Goal: Task Accomplishment & Management: Use online tool/utility

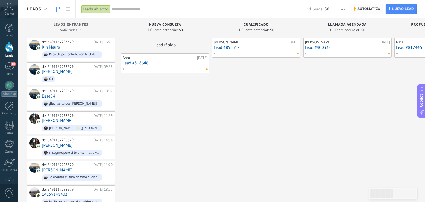
click at [357, 10] on span "Automatiza Automatiza" at bounding box center [367, 9] width 32 height 11
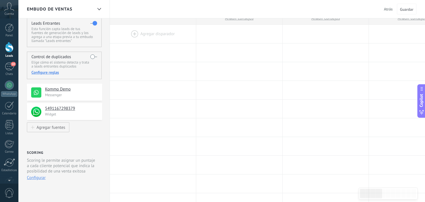
scroll to position [11, 0]
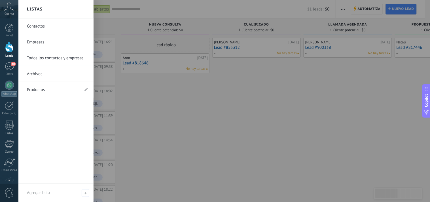
click at [9, 9] on icon at bounding box center [9, 7] width 10 height 9
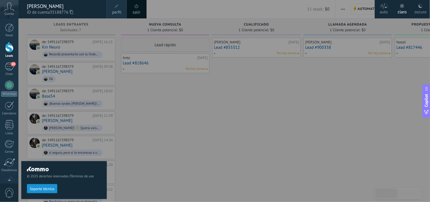
click at [9, 9] on icon at bounding box center [9, 7] width 10 height 9
click at [7, 24] on div at bounding box center [9, 28] width 9 height 9
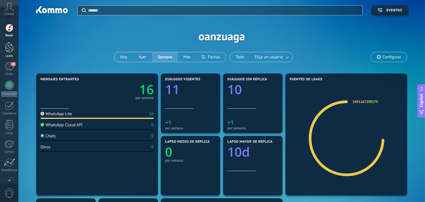
click at [9, 46] on div at bounding box center [9, 47] width 9 height 10
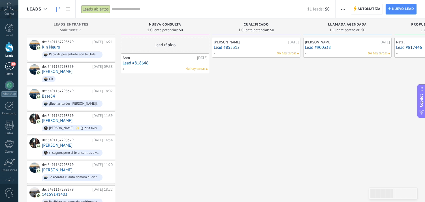
click at [10, 63] on div "10" at bounding box center [9, 66] width 9 height 8
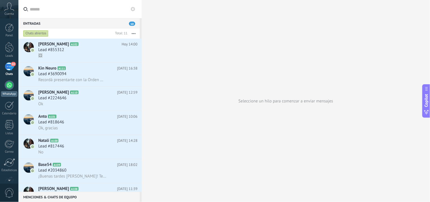
click at [10, 84] on div at bounding box center [9, 85] width 9 height 9
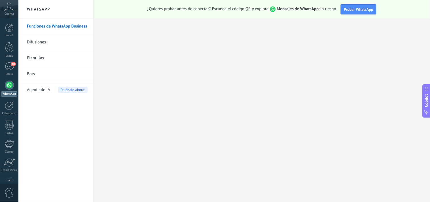
click at [29, 75] on link "Bots" at bounding box center [57, 74] width 61 height 16
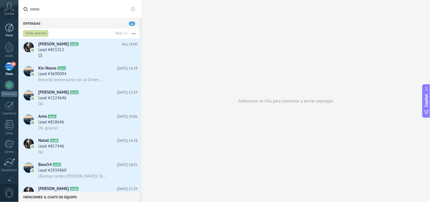
click at [10, 27] on div at bounding box center [9, 28] width 9 height 9
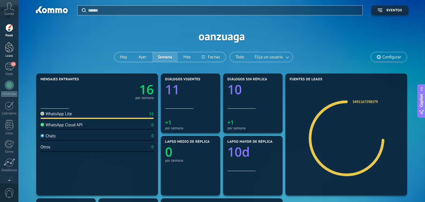
click at [12, 49] on div at bounding box center [9, 47] width 9 height 10
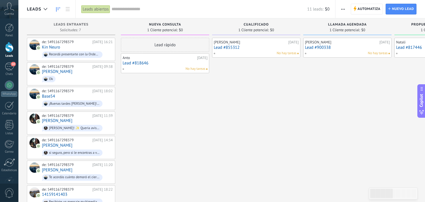
click at [136, 81] on div "Lead rápido Anto [DATE] Lead #818646 No hay tareas" at bounding box center [165, 123] width 88 height 170
click at [199, 97] on div "Lead rápido Anto [DATE] Lead #818646 No hay tareas" at bounding box center [165, 123] width 88 height 170
click at [358, 10] on span "Automatiza" at bounding box center [369, 9] width 23 height 10
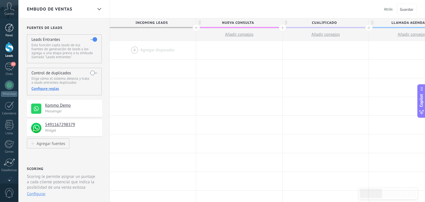
click at [7, 29] on div at bounding box center [9, 28] width 9 height 9
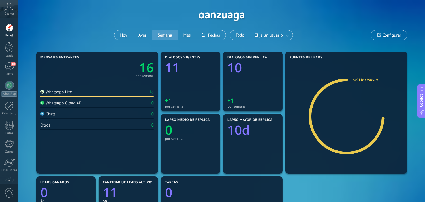
scroll to position [21, 0]
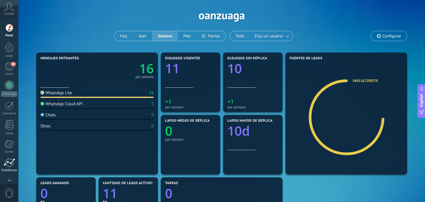
click at [11, 166] on div at bounding box center [9, 162] width 11 height 9
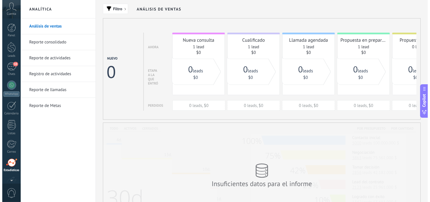
scroll to position [34, 0]
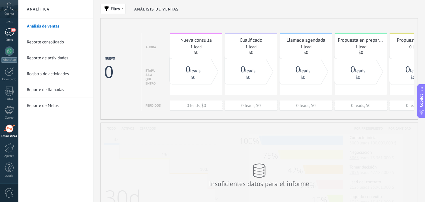
click at [10, 32] on div "10" at bounding box center [9, 32] width 9 height 8
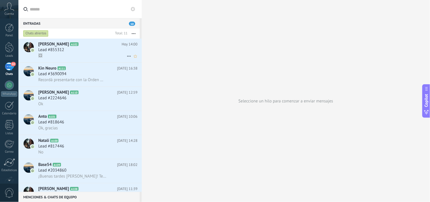
click at [108, 49] on div "Lead #855312" at bounding box center [87, 50] width 99 height 6
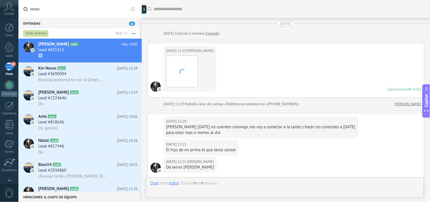
scroll to position [194, 0]
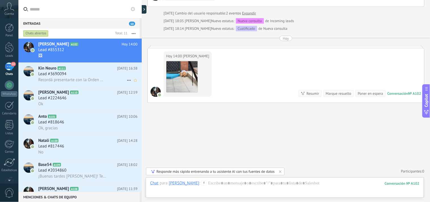
click at [69, 74] on div "Lead #3690094" at bounding box center [87, 74] width 99 height 6
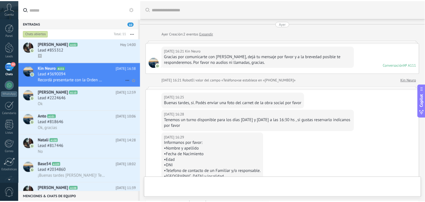
scroll to position [189, 0]
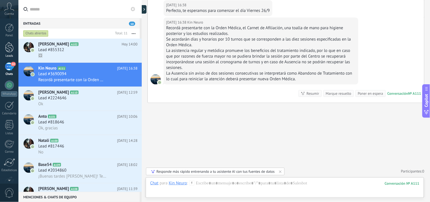
click at [10, 45] on div at bounding box center [9, 47] width 9 height 10
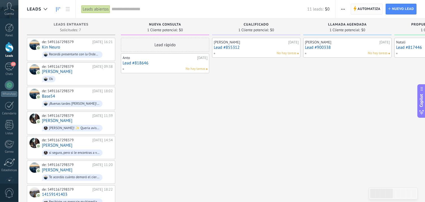
click at [360, 7] on span "Automatiza" at bounding box center [369, 9] width 23 height 10
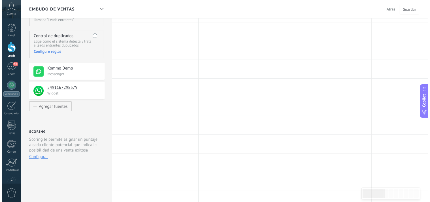
scroll to position [6, 0]
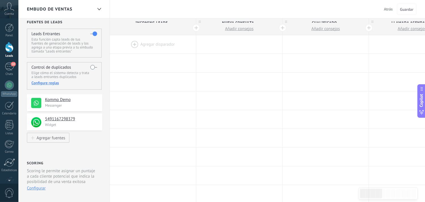
click at [163, 42] on div at bounding box center [153, 44] width 86 height 18
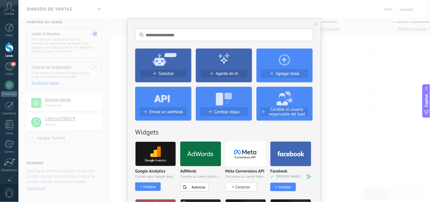
click at [160, 68] on icon at bounding box center [163, 59] width 56 height 20
click at [159, 71] on span "Salesbot" at bounding box center [166, 73] width 15 height 5
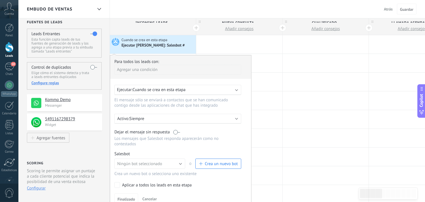
click at [208, 166] on span "Crea un nuevo bot" at bounding box center [221, 163] width 33 height 5
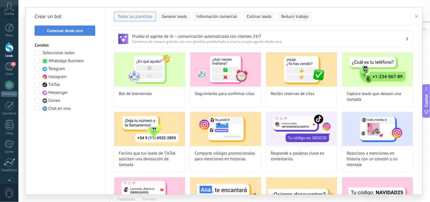
click at [79, 31] on span "Comenzar desde cero" at bounding box center [65, 31] width 36 height 4
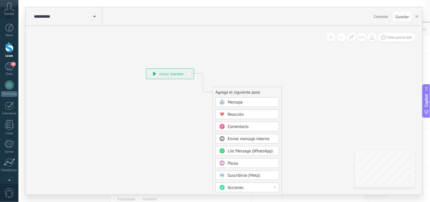
click at [225, 101] on rect at bounding box center [222, 101] width 5 height 5
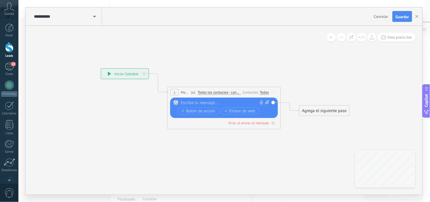
click at [212, 101] on div at bounding box center [223, 103] width 84 height 6
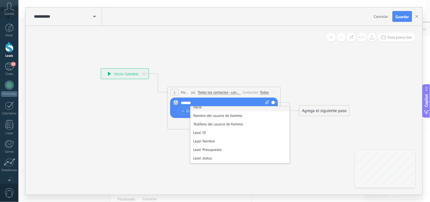
scroll to position [67, 0]
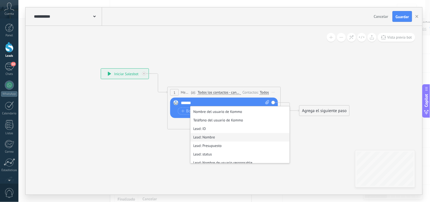
click at [212, 135] on li "Lead: Nombre" at bounding box center [239, 137] width 99 height 9
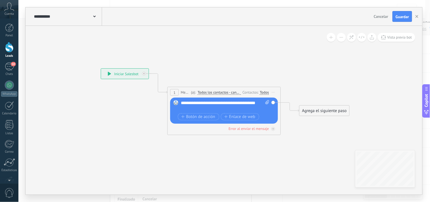
click at [314, 112] on div "Agrega el siguiente paso" at bounding box center [325, 110] width 50 height 9
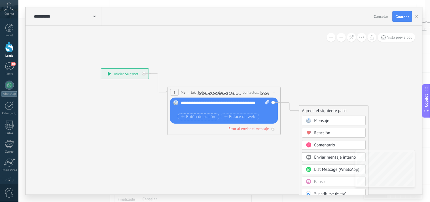
click at [211, 115] on span "Botón de acción" at bounding box center [198, 117] width 34 height 5
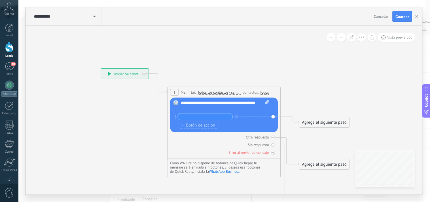
click at [212, 109] on div "**********" at bounding box center [225, 105] width 89 height 11
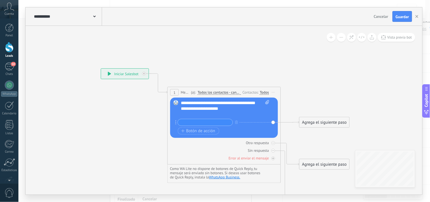
click at [198, 120] on input "text" at bounding box center [205, 122] width 55 height 7
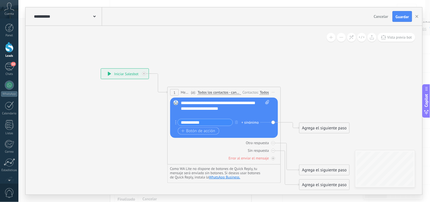
type input "**********"
click at [195, 129] on span "Botón de acción" at bounding box center [198, 131] width 34 height 5
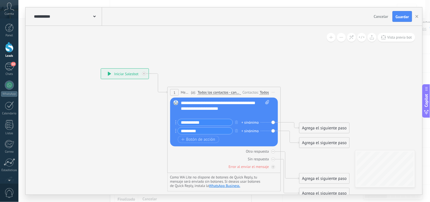
type input "*********"
click at [306, 126] on div "Agrega el siguiente paso" at bounding box center [325, 127] width 50 height 9
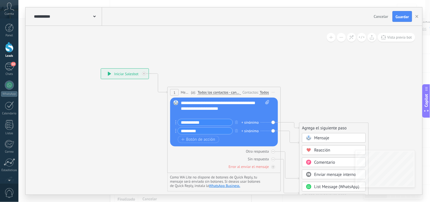
click at [315, 137] on span "Mensaje" at bounding box center [321, 137] width 15 height 5
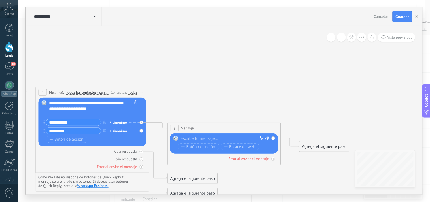
click at [211, 136] on div at bounding box center [223, 139] width 84 height 6
click at [250, 145] on span "Enlace de web" at bounding box center [239, 147] width 31 height 5
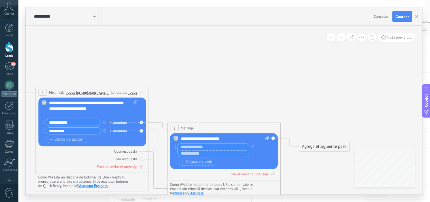
click at [211, 154] on input "text" at bounding box center [213, 153] width 71 height 7
click at [200, 154] on input "text" at bounding box center [213, 153] width 71 height 7
click at [200, 153] on input "text" at bounding box center [213, 153] width 71 height 7
type input "**********"
click at [198, 147] on input "text" at bounding box center [213, 146] width 71 height 7
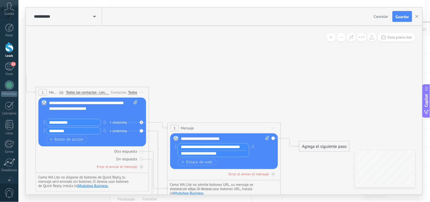
type input "**********"
click at [223, 152] on input "**********" at bounding box center [213, 153] width 71 height 7
type input "**********"
click at [204, 161] on span "Enlace de web" at bounding box center [196, 162] width 31 height 5
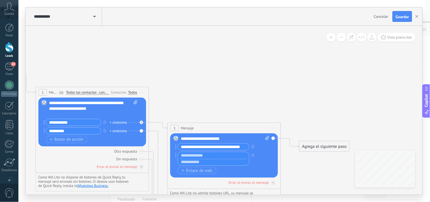
click at [237, 147] on input "**********" at bounding box center [213, 146] width 71 height 7
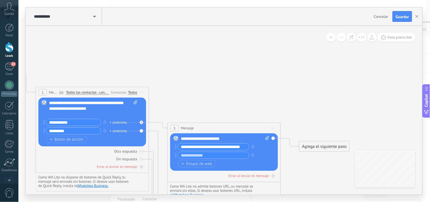
click at [259, 96] on icon at bounding box center [149, 141] width 645 height 428
click at [226, 157] on input "text" at bounding box center [213, 155] width 71 height 7
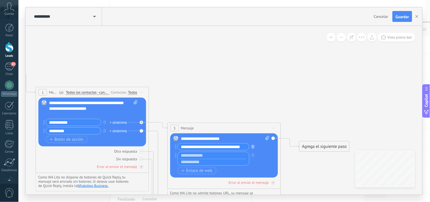
click at [253, 148] on icon "button" at bounding box center [253, 146] width 3 height 3
click at [253, 153] on icon "button" at bounding box center [253, 154] width 3 height 3
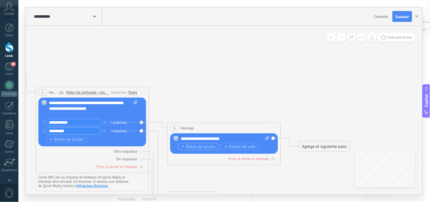
click at [211, 146] on span "Botón de acción" at bounding box center [198, 147] width 34 height 5
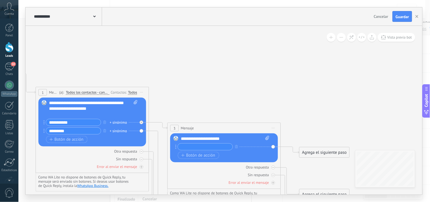
click at [261, 118] on icon at bounding box center [149, 150] width 645 height 446
click at [183, 155] on icon "button" at bounding box center [182, 155] width 3 height 3
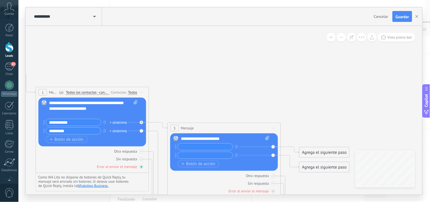
click at [142, 168] on icon at bounding box center [141, 167] width 3 height 3
click at [142, 168] on icon at bounding box center [142, 167] width 2 height 2
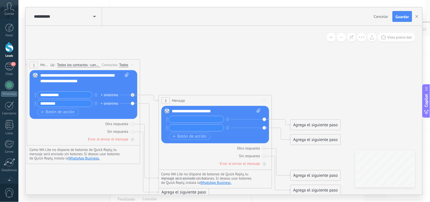
drag, startPoint x: 267, startPoint y: 74, endPoint x: 254, endPoint y: 35, distance: 41.1
click at [254, 35] on icon at bounding box center [141, 133] width 645 height 468
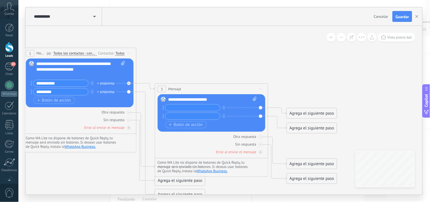
click at [164, 89] on div "3" at bounding box center [162, 89] width 9 height 7
click at [163, 88] on span "3" at bounding box center [162, 89] width 2 height 5
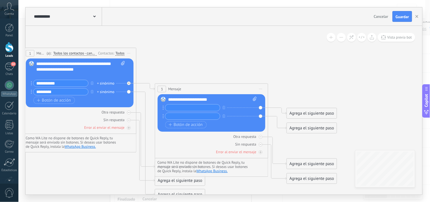
click at [163, 88] on span "3" at bounding box center [162, 89] width 2 height 5
click at [151, 87] on icon at bounding box center [145, 86] width 18 height 7
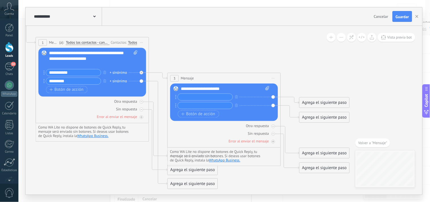
click at [172, 79] on div "3" at bounding box center [174, 78] width 9 height 7
click at [171, 78] on div "3" at bounding box center [174, 78] width 9 height 7
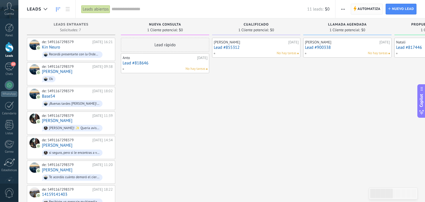
click at [360, 11] on span "Automatiza" at bounding box center [369, 9] width 23 height 10
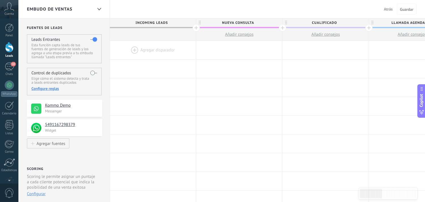
click at [138, 52] on div at bounding box center [153, 50] width 86 height 18
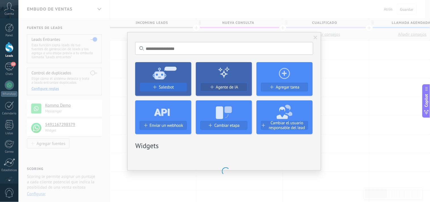
click at [155, 86] on span at bounding box center [154, 86] width 3 height 3
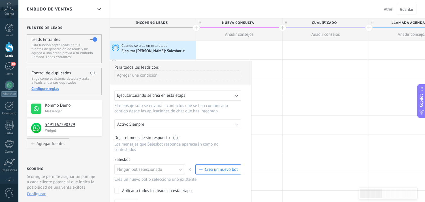
click at [203, 171] on span "Crea un nuevo bot" at bounding box center [218, 169] width 39 height 5
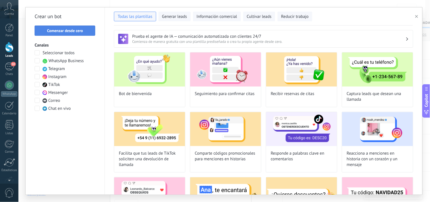
click at [62, 33] on button "Comenzar desde cero" at bounding box center [65, 31] width 61 height 10
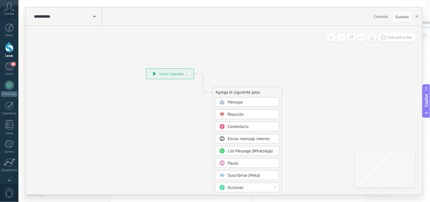
click at [226, 105] on div "Mensaje" at bounding box center [247, 102] width 64 height 10
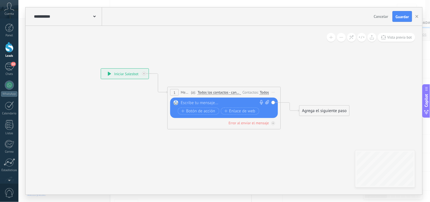
click at [206, 103] on div at bounding box center [223, 103] width 84 height 6
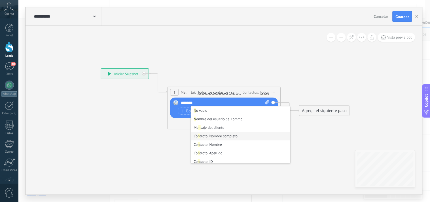
click at [209, 137] on li "Co n tacto: Nombre completo" at bounding box center [240, 136] width 99 height 9
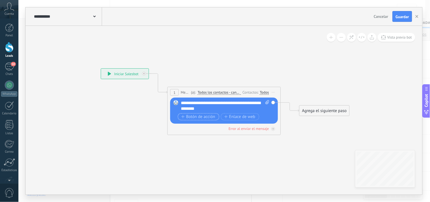
click at [198, 118] on span "Botón de acción" at bounding box center [198, 117] width 34 height 5
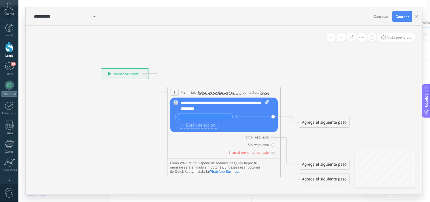
type input "*"
type input "********"
click at [197, 124] on span "Botón de acción" at bounding box center [198, 125] width 34 height 5
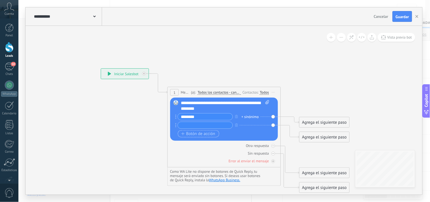
click at [197, 124] on input "text" at bounding box center [205, 125] width 55 height 7
type input "*******"
click at [311, 137] on div "Agrega el siguiente paso" at bounding box center [325, 136] width 50 height 9
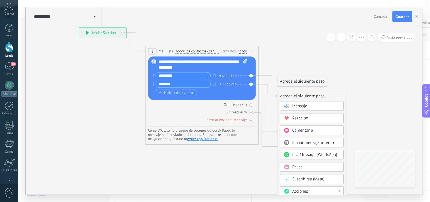
drag, startPoint x: 408, startPoint y: 109, endPoint x: 386, endPoint y: 66, distance: 48.4
click at [386, 66] on icon at bounding box center [193, 90] width 513 height 408
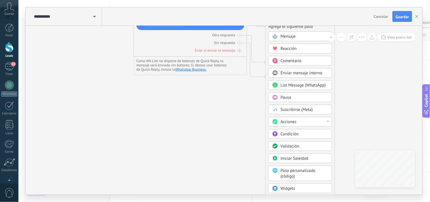
drag, startPoint x: 372, startPoint y: 97, endPoint x: 361, endPoint y: 29, distance: 69.0
click at [361, 29] on icon at bounding box center [181, 20] width 513 height 408
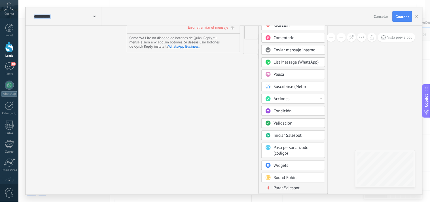
drag, startPoint x: 350, startPoint y: 92, endPoint x: 343, endPoint y: 37, distance: 55.4
click at [343, 37] on div "**********" at bounding box center [224, 110] width 397 height 169
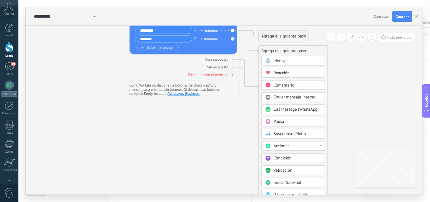
drag, startPoint x: 354, startPoint y: 56, endPoint x: 354, endPoint y: 103, distance: 47.3
click at [354, 103] on icon at bounding box center [175, 44] width 513 height 408
click at [284, 149] on span "Acciones" at bounding box center [282, 145] width 16 height 5
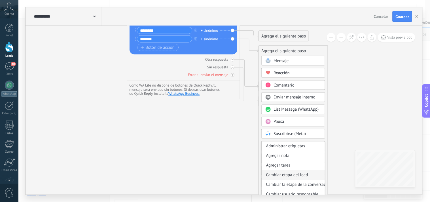
click at [287, 175] on div "Cambiar etapa del lead" at bounding box center [293, 175] width 63 height 10
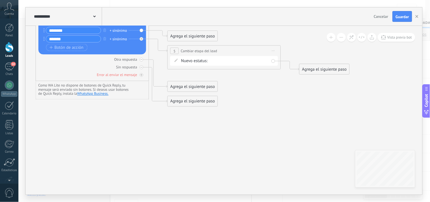
click at [0, 0] on div "Nueva consulta Cualificado Llamada agendada Propuesta en preparación Propuesta …" at bounding box center [0, 0] width 0 height 0
click at [0, 0] on label "Negociación" at bounding box center [0, 0] width 0 height 0
click at [400, 17] on span "Guardar" at bounding box center [402, 17] width 13 height 4
click at [95, 18] on span at bounding box center [94, 15] width 3 height 5
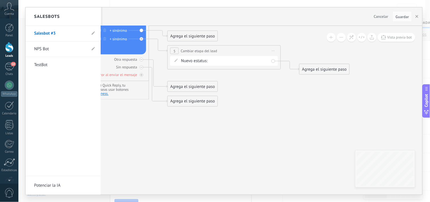
click at [95, 18] on div "Salesbots" at bounding box center [63, 16] width 75 height 18
click at [50, 32] on link "Salesbot #3" at bounding box center [60, 34] width 52 height 16
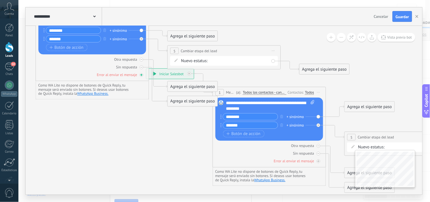
click at [142, 75] on icon at bounding box center [141, 74] width 3 height 3
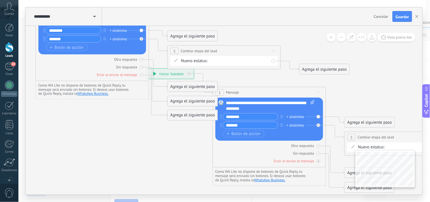
click at [177, 114] on div "Agrega el siguiente paso" at bounding box center [193, 115] width 50 height 9
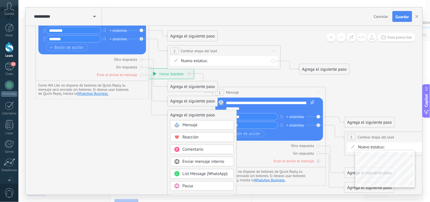
click at [188, 185] on span "Pausa" at bounding box center [188, 185] width 10 height 5
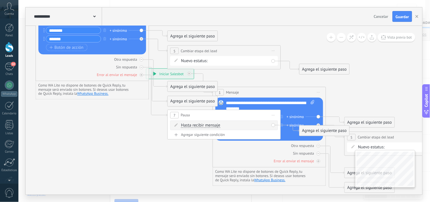
click at [200, 126] on span "Hasta recibir mensaje" at bounding box center [200, 125] width 39 height 5
click at [200, 126] on button "Hasta recibir mensaje" at bounding box center [213, 125] width 71 height 10
click at [197, 135] on span "Temporizador" at bounding box center [209, 136] width 69 height 6
click at [197, 135] on div "Agregar siguiente condición" at bounding box center [224, 134] width 108 height 5
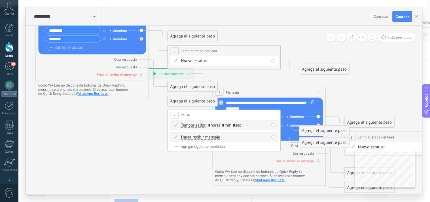
click at [210, 126] on input "*" at bounding box center [209, 125] width 3 height 5
type input "*"
click at [237, 117] on div "7 Pausa ***** Iniciar vista previa aquí Cambiar nombre Duplicar [GEOGRAPHIC_DAT…" at bounding box center [224, 115] width 113 height 10
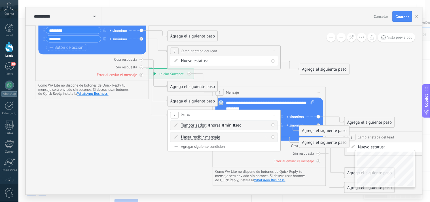
click at [208, 137] on span "Hasta recibir mensaje" at bounding box center [200, 137] width 39 height 5
click at [208, 137] on button "Hasta recibir mensaje" at bounding box center [213, 137] width 71 height 10
click at [208, 137] on span "Hasta recibir mensaje" at bounding box center [209, 138] width 69 height 6
click at [312, 145] on div "Agrega el siguiente paso" at bounding box center [325, 142] width 50 height 9
click at [316, 153] on span "Mensaje" at bounding box center [321, 152] width 15 height 5
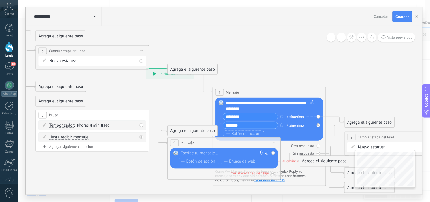
click at [239, 154] on div at bounding box center [223, 154] width 84 height 6
click at [158, 165] on icon at bounding box center [84, 80] width 776 height 481
click at [401, 17] on span "Guardar" at bounding box center [402, 17] width 13 height 4
click at [397, 16] on span "Guardar" at bounding box center [402, 17] width 13 height 4
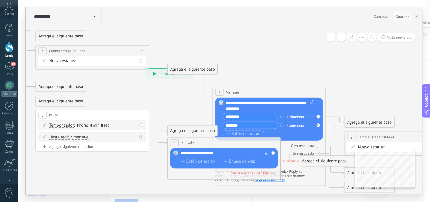
click at [397, 16] on span "Guardar" at bounding box center [402, 17] width 13 height 4
click at [401, 17] on span "Guardar" at bounding box center [402, 17] width 13 height 4
click at [284, 69] on icon at bounding box center [84, 80] width 776 height 481
click at [276, 64] on icon at bounding box center [84, 80] width 776 height 481
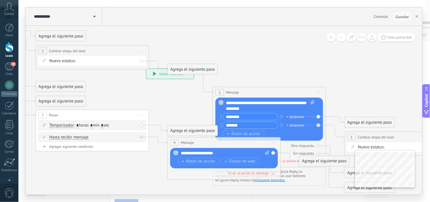
click at [400, 15] on span "Guardar" at bounding box center [402, 17] width 13 height 4
click at [9, 45] on div at bounding box center [9, 47] width 9 height 10
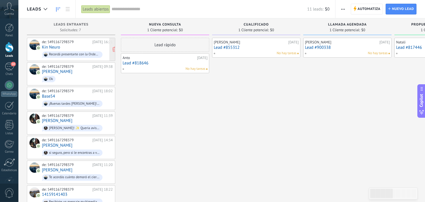
click at [55, 45] on link "Kin Neuro" at bounding box center [51, 47] width 18 height 5
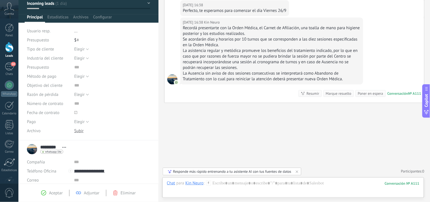
scroll to position [30, 0]
click at [153, 52] on div "Guardar y crear Imprimir Administrar etiquetas Exportar a excel" at bounding box center [88, 55] width 140 height 170
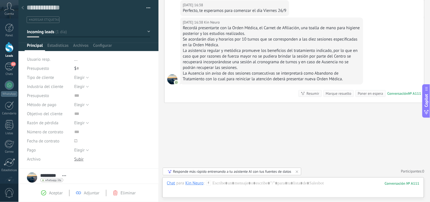
scroll to position [0, 0]
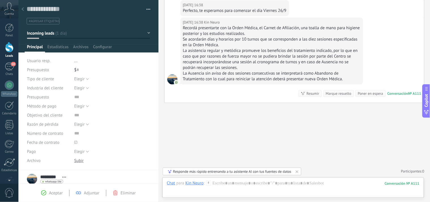
click at [147, 10] on span "button" at bounding box center [149, 10] width 4 height 1
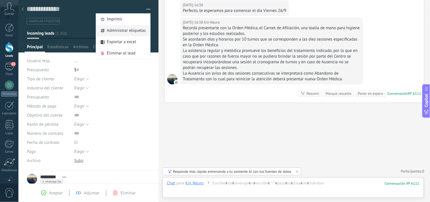
click at [123, 30] on span "Administrar etiquetas" at bounding box center [126, 30] width 39 height 11
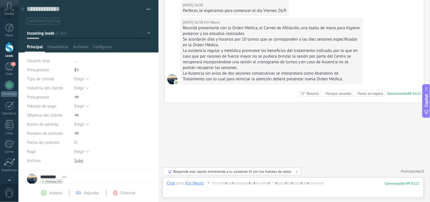
click at [147, 9] on button "button" at bounding box center [146, 9] width 8 height 9
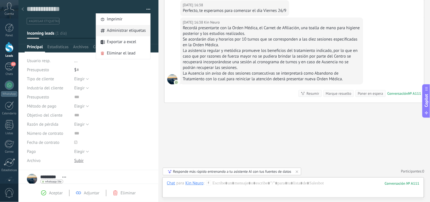
click at [113, 30] on span "Administrar etiquetas" at bounding box center [126, 30] width 39 height 11
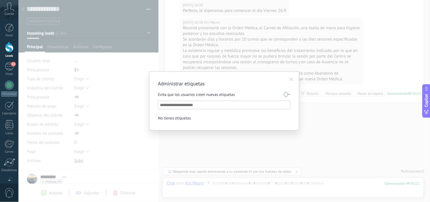
click at [238, 105] on input "text" at bounding box center [224, 104] width 129 height 7
click at [182, 106] on input "text" at bounding box center [224, 104] width 129 height 7
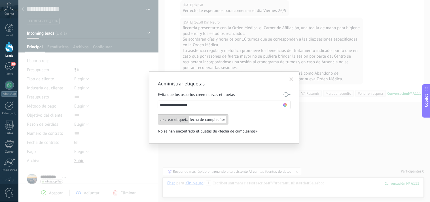
type input "**********"
click at [235, 121] on li "crear etiqueta fecha de cumpleaños" at bounding box center [204, 119] width 93 height 10
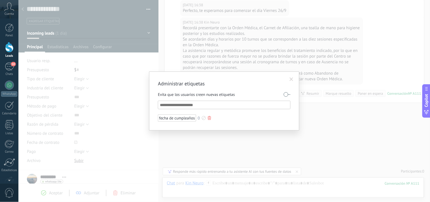
click at [203, 119] on div at bounding box center [204, 118] width 4 height 4
click at [291, 79] on div at bounding box center [215, 101] width 430 height 202
click at [291, 79] on span at bounding box center [292, 79] width 4 height 4
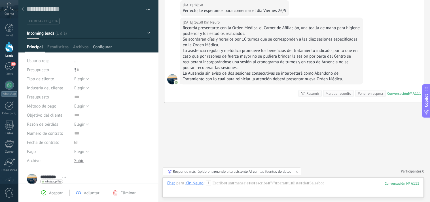
click at [106, 46] on span "Configurar" at bounding box center [102, 48] width 19 height 8
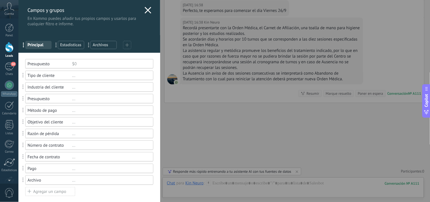
click at [48, 193] on div "Agregar un campo" at bounding box center [50, 191] width 50 height 9
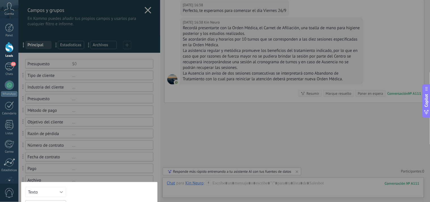
scroll to position [8, 0]
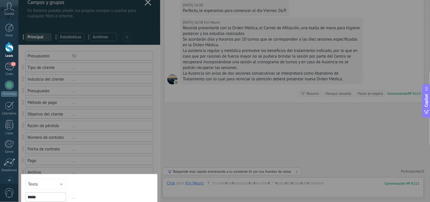
type input "*****"
drag, startPoint x: 400, startPoint y: 87, endPoint x: 391, endPoint y: 66, distance: 22.9
click at [391, 66] on div "Campos y grupos En Kommo puedes añadir tus propios campos y usarlos para cualqu…" at bounding box center [224, 101] width 412 height 202
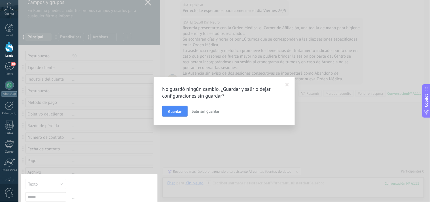
click at [287, 87] on span at bounding box center [287, 85] width 9 height 10
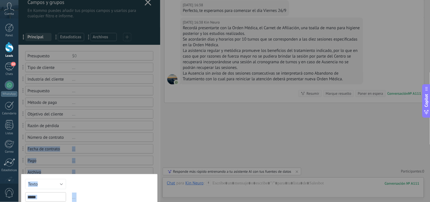
drag, startPoint x: 160, startPoint y: 110, endPoint x: 160, endPoint y: 132, distance: 22.4
click at [160, 132] on div "Campos y grupos En Kommo puedes añadir tus propios campos y usarlos para cualqu…" at bounding box center [224, 101] width 412 height 202
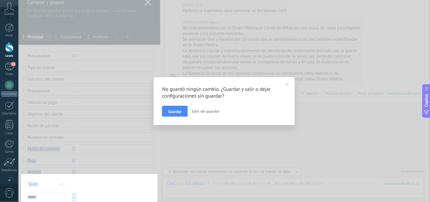
click at [166, 67] on div "No guardó ningún cambio. ¿Guardar y salir o dejar configuraciones sin guardar? …" at bounding box center [224, 101] width 412 height 202
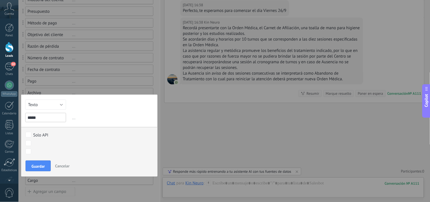
scroll to position [98, 0]
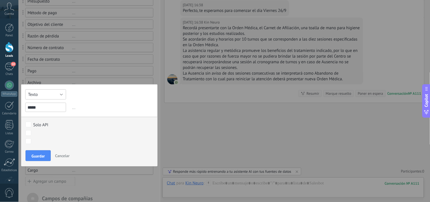
click at [61, 95] on button "Texto" at bounding box center [45, 94] width 41 height 10
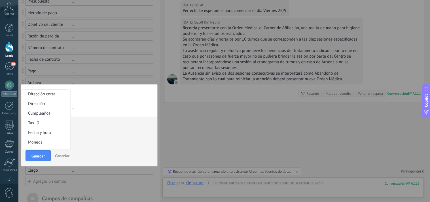
scroll to position [88, 0]
click at [47, 115] on span "Cumpleaños" at bounding box center [45, 112] width 47 height 5
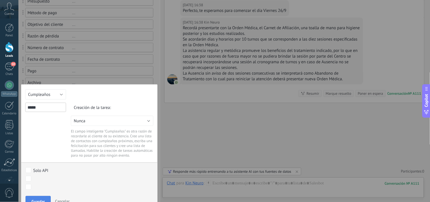
click at [32, 197] on button "Guardar" at bounding box center [38, 201] width 25 height 11
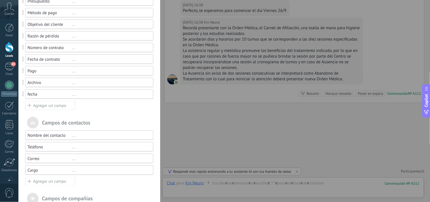
click at [73, 94] on div "..." at bounding box center [110, 94] width 76 height 5
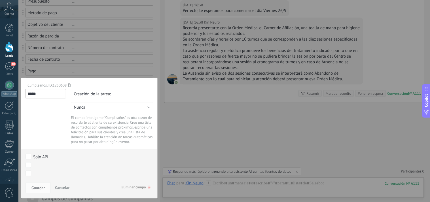
click at [160, 65] on div "Campos y grupos En Kommo puedes añadir tus propios campos y usarlos para cualqu…" at bounding box center [89, 101] width 142 height 202
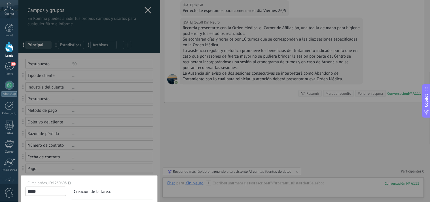
click at [146, 9] on div at bounding box center [89, 191] width 142 height 382
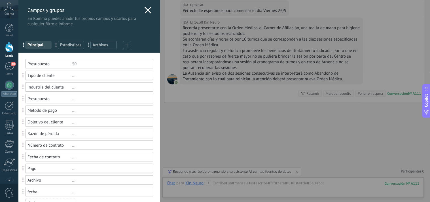
click at [146, 9] on icon at bounding box center [148, 10] width 7 height 7
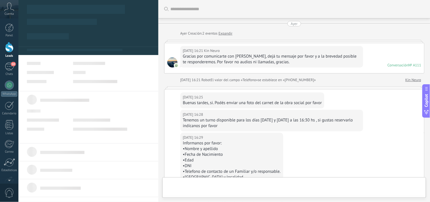
type textarea "**********"
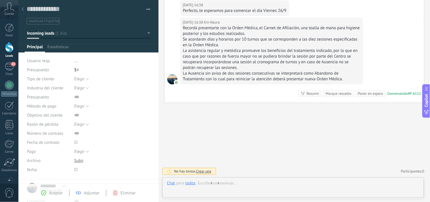
scroll to position [9, 0]
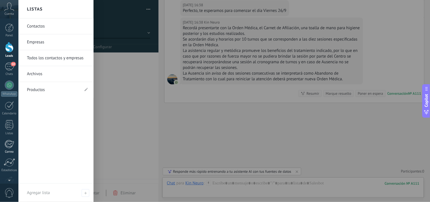
click at [8, 144] on div at bounding box center [9, 144] width 9 height 9
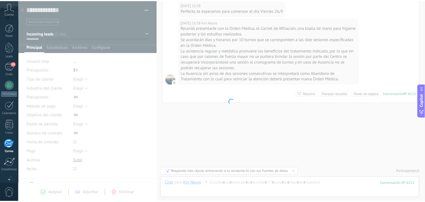
scroll to position [34, 0]
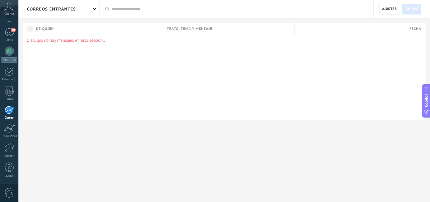
click at [94, 9] on span at bounding box center [94, 8] width 3 height 3
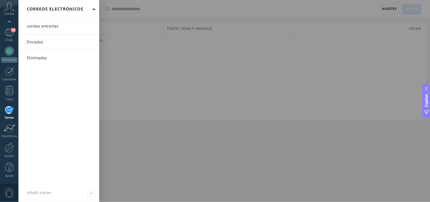
click at [94, 9] on span at bounding box center [94, 9] width 3 height 3
click at [48, 43] on link at bounding box center [58, 42] width 81 height 16
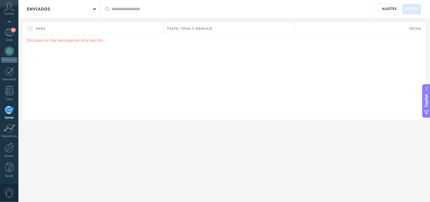
click at [94, 10] on div "Enviados" at bounding box center [58, 9] width 81 height 18
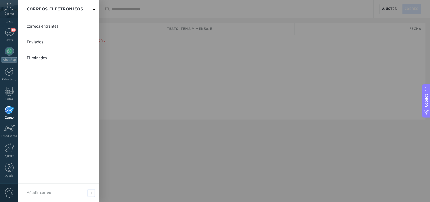
click at [52, 27] on link at bounding box center [58, 26] width 81 height 16
click at [10, 112] on div at bounding box center [9, 110] width 9 height 9
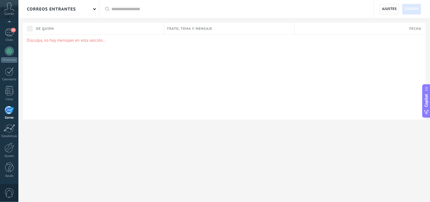
click at [391, 7] on span "Ajustes" at bounding box center [389, 9] width 15 height 10
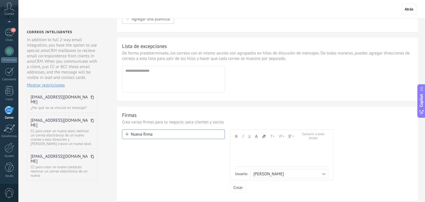
scroll to position [32, 0]
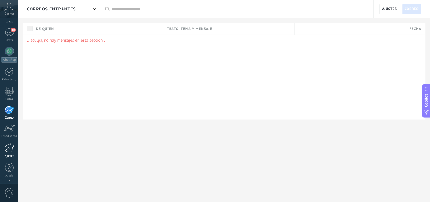
click at [9, 146] on div at bounding box center [10, 148] width 10 height 10
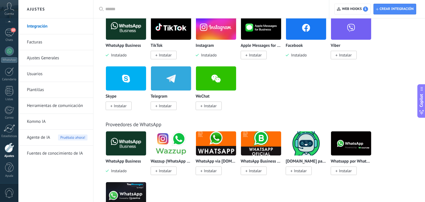
scroll to position [134, 0]
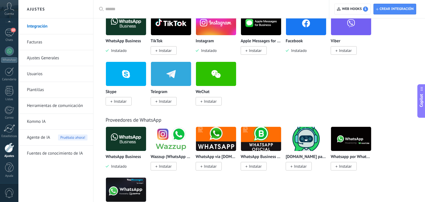
click at [43, 137] on span "Agente de IA" at bounding box center [38, 138] width 23 height 16
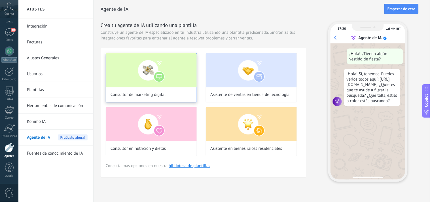
click at [158, 73] on img at bounding box center [151, 70] width 91 height 34
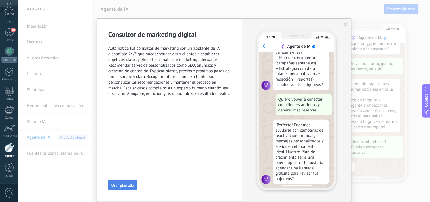
scroll to position [57, 0]
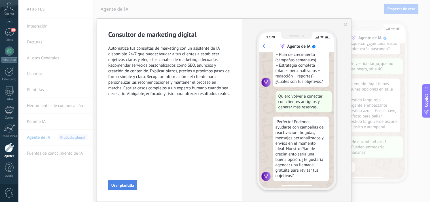
click at [122, 185] on span "Usar plantilla" at bounding box center [122, 185] width 23 height 4
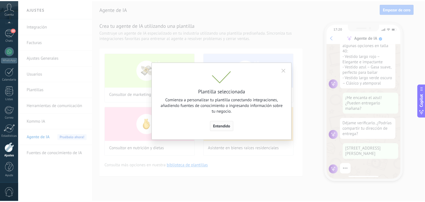
scroll to position [111, 0]
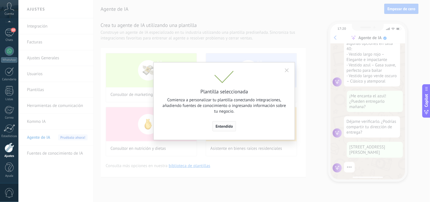
click at [222, 126] on span "Entendido" at bounding box center [224, 126] width 17 height 4
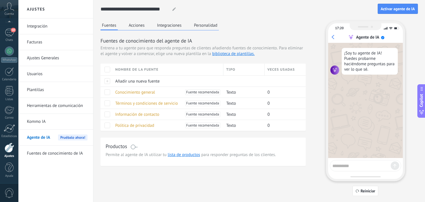
click at [138, 23] on button "Acciones" at bounding box center [137, 25] width 19 height 9
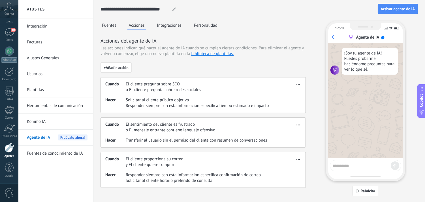
click at [164, 26] on button "Integraciones" at bounding box center [169, 25] width 27 height 9
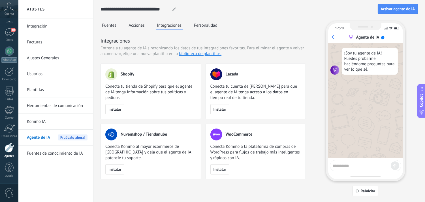
click at [198, 26] on button "Personalidad" at bounding box center [206, 25] width 26 height 9
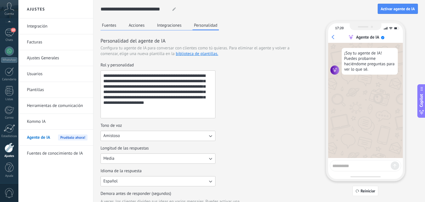
click at [198, 26] on button "Personalidad" at bounding box center [206, 25] width 26 height 9
